Goal: Task Accomplishment & Management: Manage account settings

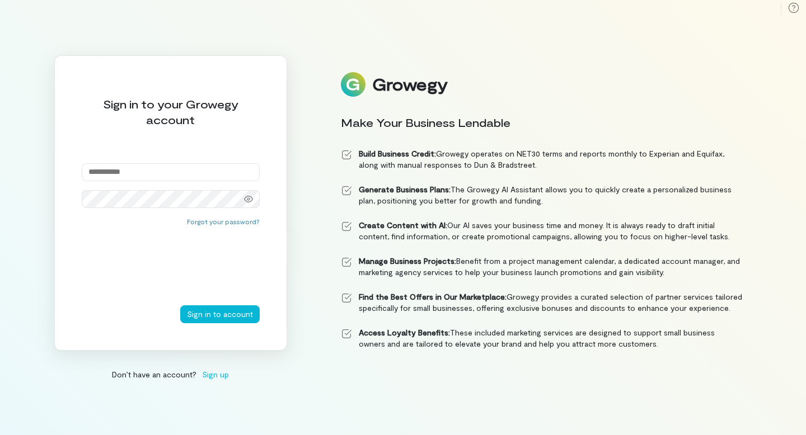
click at [213, 168] on input "email" at bounding box center [171, 172] width 178 height 18
type input "**********"
click at [180, 306] on button "Sign in to account" at bounding box center [219, 315] width 79 height 18
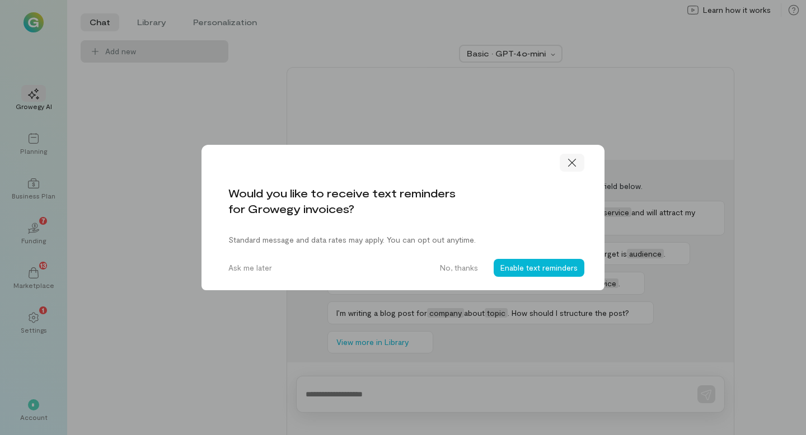
click at [574, 163] on icon at bounding box center [571, 162] width 11 height 11
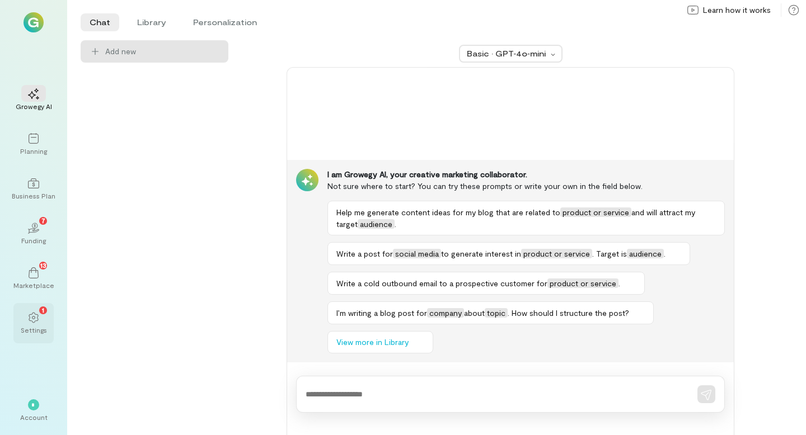
click at [37, 317] on icon at bounding box center [34, 318] width 10 height 11
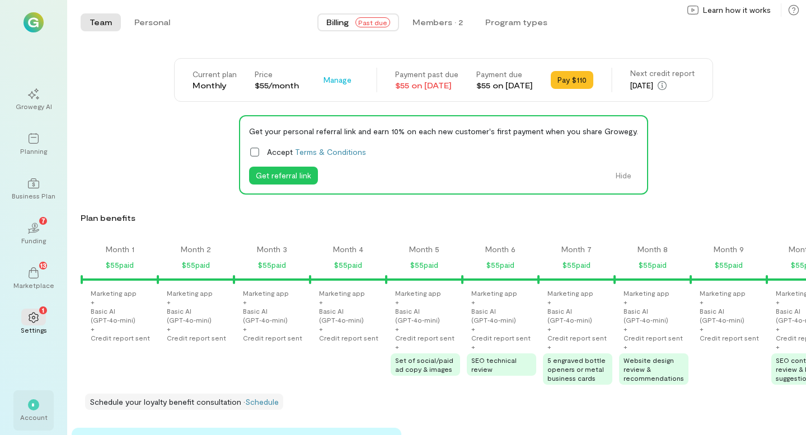
click at [35, 404] on span "*" at bounding box center [33, 405] width 5 height 7
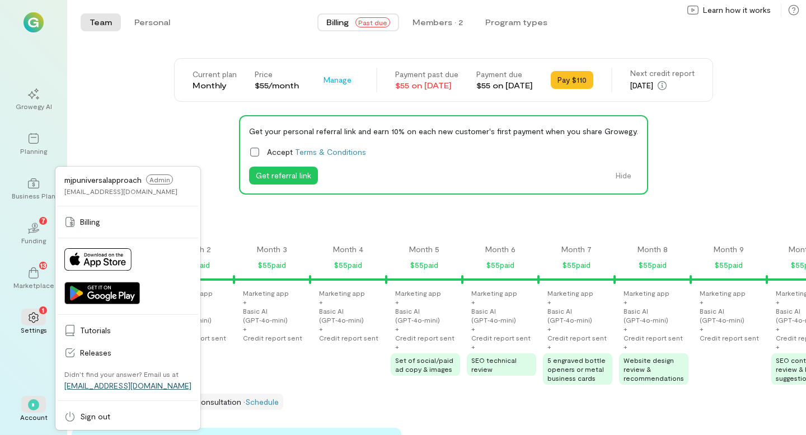
click at [106, 386] on link "[EMAIL_ADDRESS][DOMAIN_NAME]" at bounding box center [127, 386] width 127 height 10
